Goal: Use online tool/utility: Utilize a website feature to perform a specific function

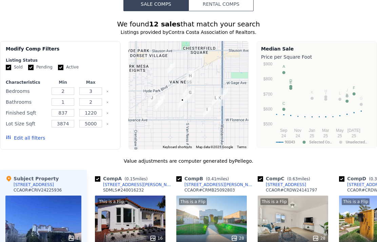
scroll to position [582, 0]
click at [24, 138] on button "Edit all filters" at bounding box center [25, 138] width 39 height 7
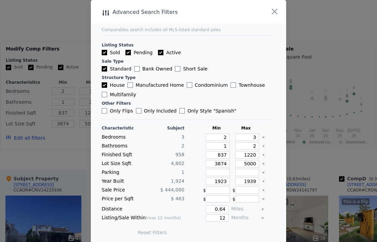
click at [277, 16] on icon "button" at bounding box center [274, 11] width 9 height 9
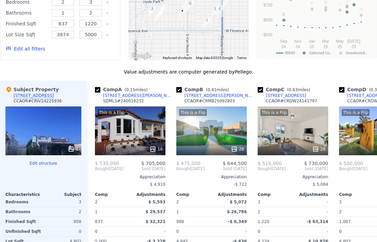
scroll to position [696, 0]
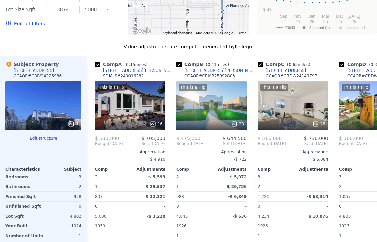
click at [43, 139] on button "Edit structure" at bounding box center [43, 138] width 76 height 5
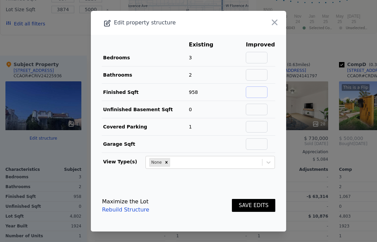
click at [259, 98] on input "text" at bounding box center [257, 92] width 22 height 12
type input "1200"
click at [253, 133] on input "text" at bounding box center [257, 127] width 22 height 12
click at [257, 199] on button "SAVE EDITS" at bounding box center [253, 205] width 43 height 13
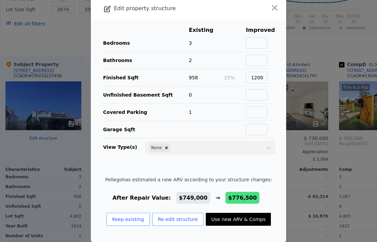
click at [244, 213] on button "Use new ARV & Comps" at bounding box center [238, 219] width 65 height 13
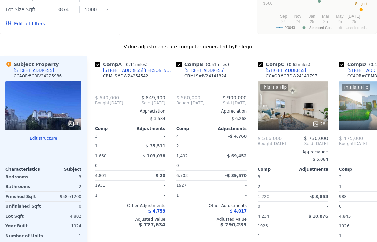
checkbox input "false"
type input "$ 776,500"
type input "4"
type input "966"
type input "1660"
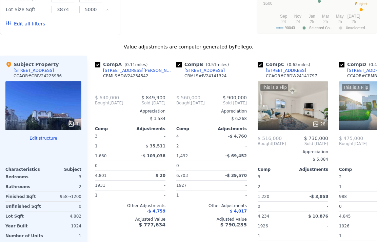
type input "4234"
type input "6703"
type input "$ 249,964"
